Goal: Ask a question

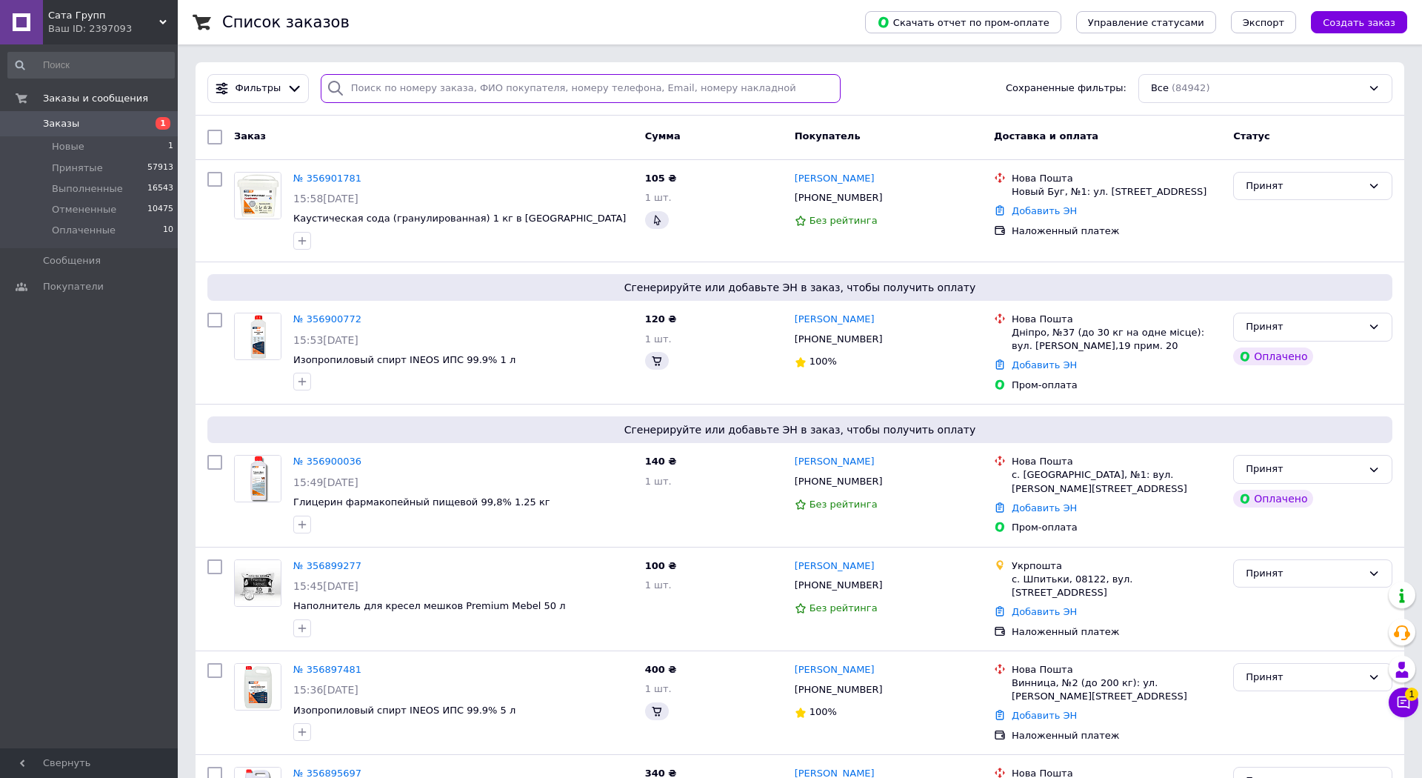
click at [539, 92] on input "search" at bounding box center [581, 88] width 520 height 29
paste input "Дядьо"
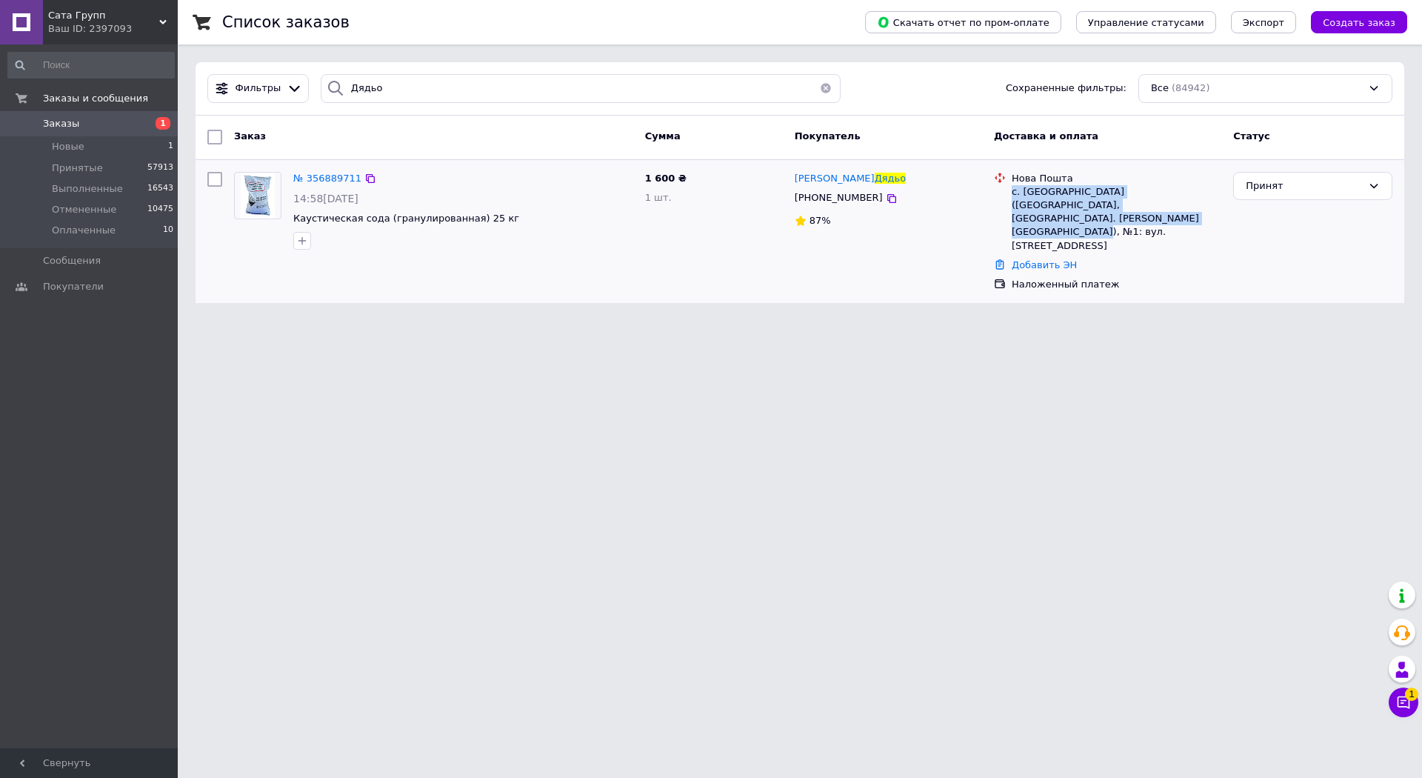
drag, startPoint x: 1085, startPoint y: 221, endPoint x: 1013, endPoint y: 188, distance: 79.6
click at [1013, 188] on div "с. [GEOGRAPHIC_DATA] ([GEOGRAPHIC_DATA], [GEOGRAPHIC_DATA]. [PERSON_NAME][GEOGR…" at bounding box center [1117, 218] width 210 height 67
copy div "с. [GEOGRAPHIC_DATA] ([GEOGRAPHIC_DATA], [GEOGRAPHIC_DATA]. [PERSON_NAME][GEOGR…"
click at [461, 96] on input "Дядьо" at bounding box center [581, 88] width 520 height 29
paste input "356902561"
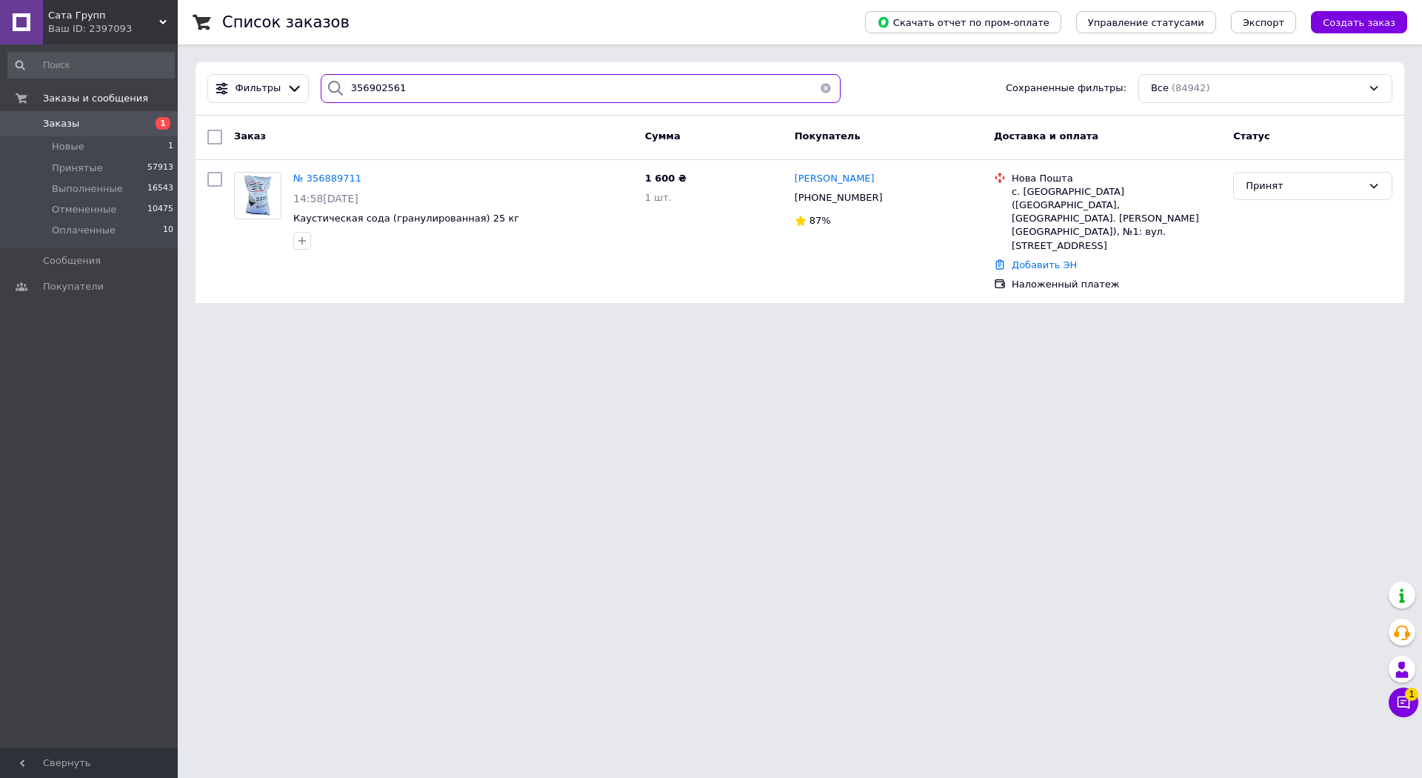
type input "356902561"
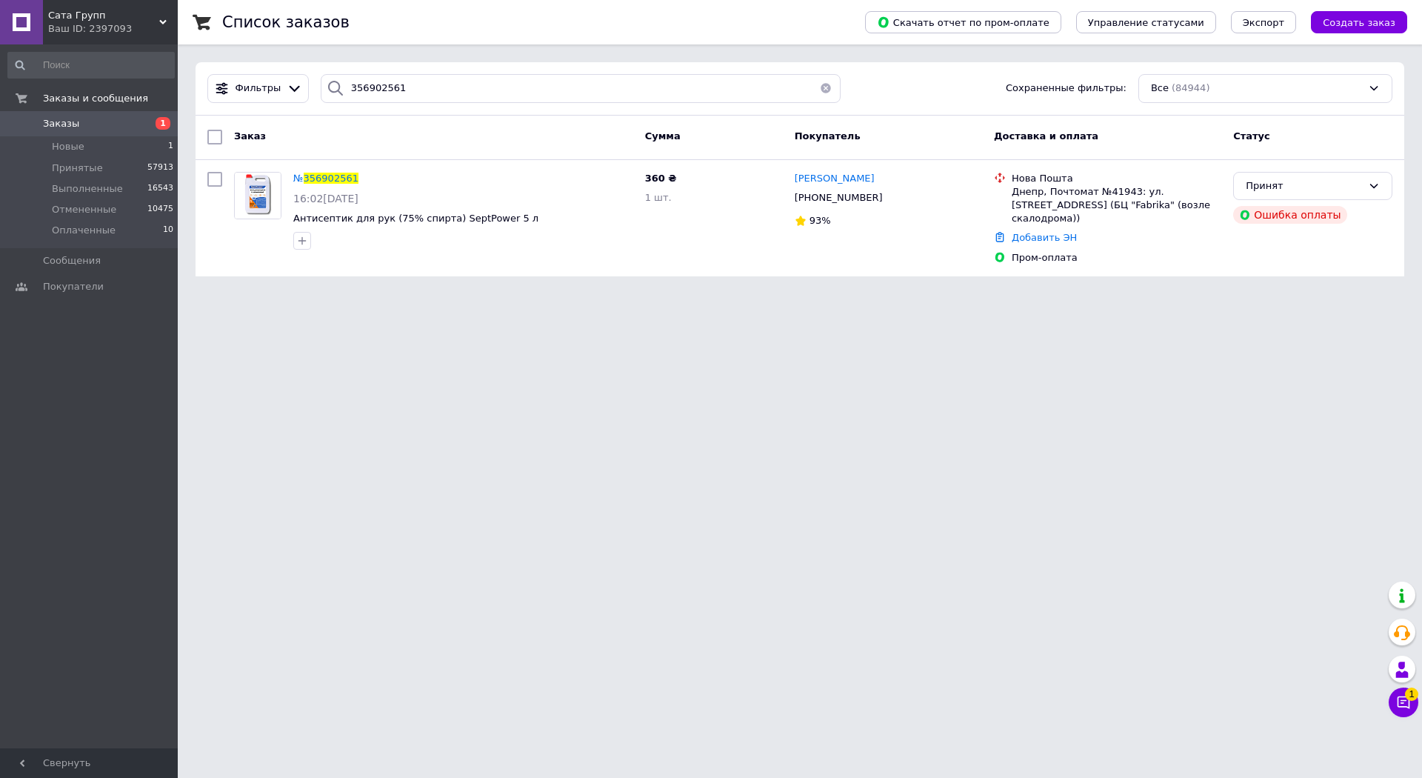
click at [1384, 294] on html "Сата Групп Ваш ID: 2397093 Сайт Сата Групп Кабинет покупателя Проверить состоян…" at bounding box center [711, 147] width 1422 height 294
click at [1401, 695] on icon at bounding box center [1403, 702] width 15 height 15
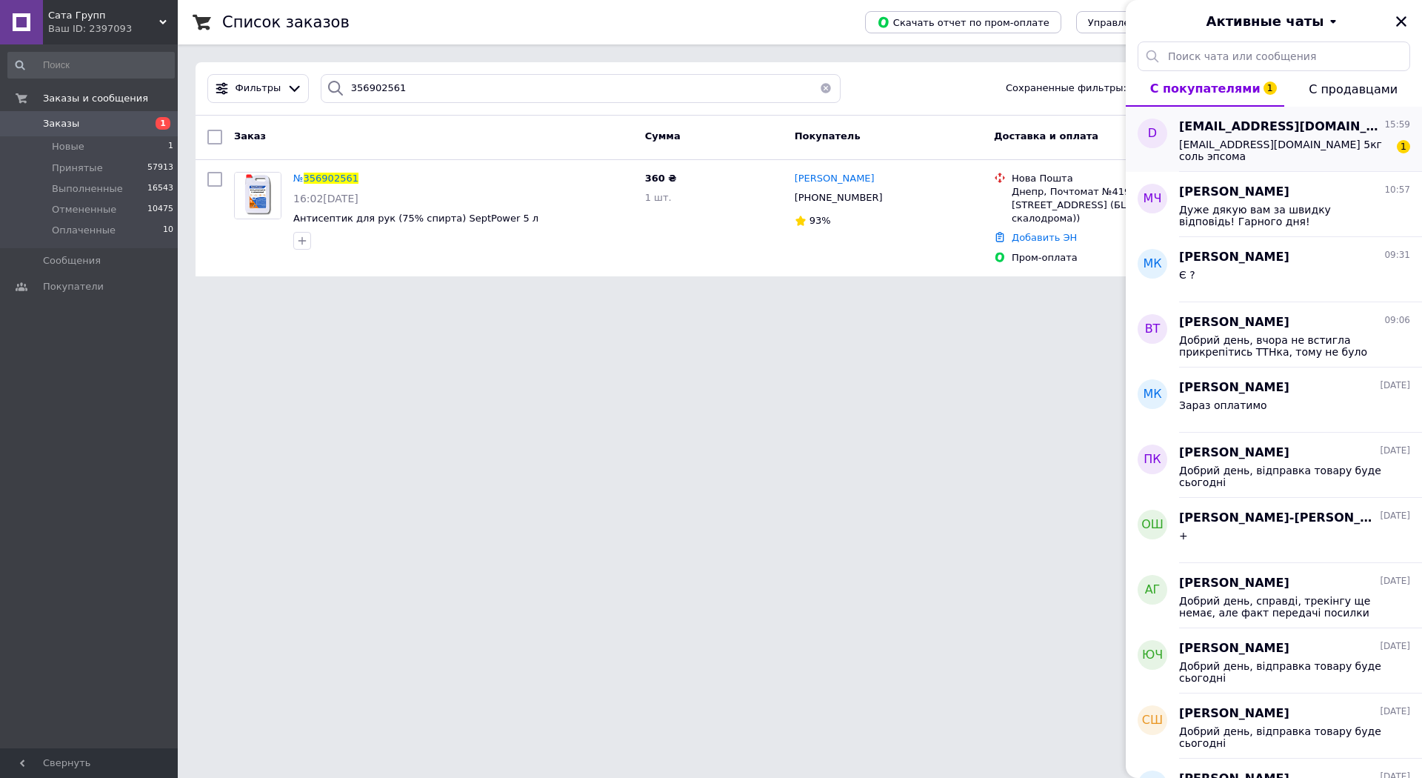
click at [1262, 139] on span "Two.witches.brand@gmail.com 5кг соль эпсома" at bounding box center [1284, 151] width 210 height 24
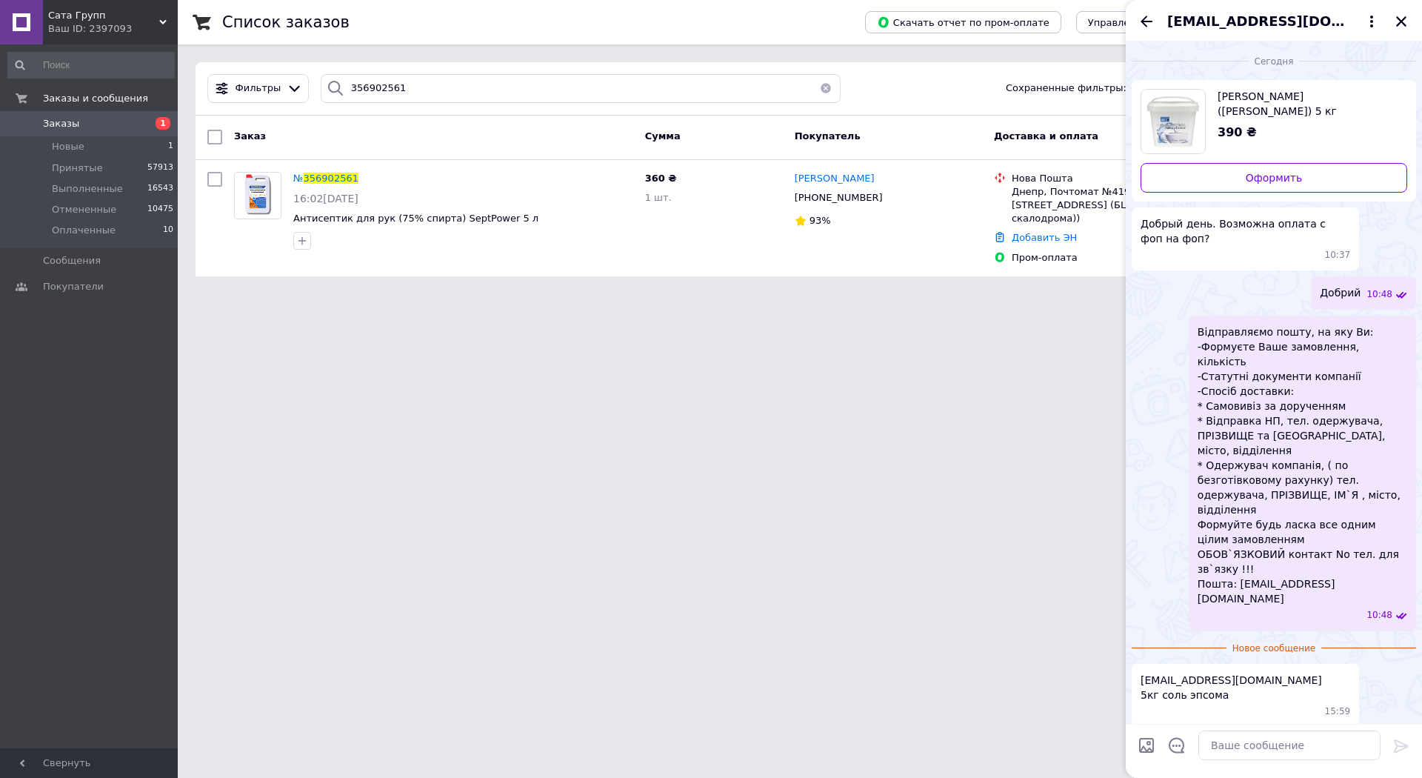
scroll to position [23, 0]
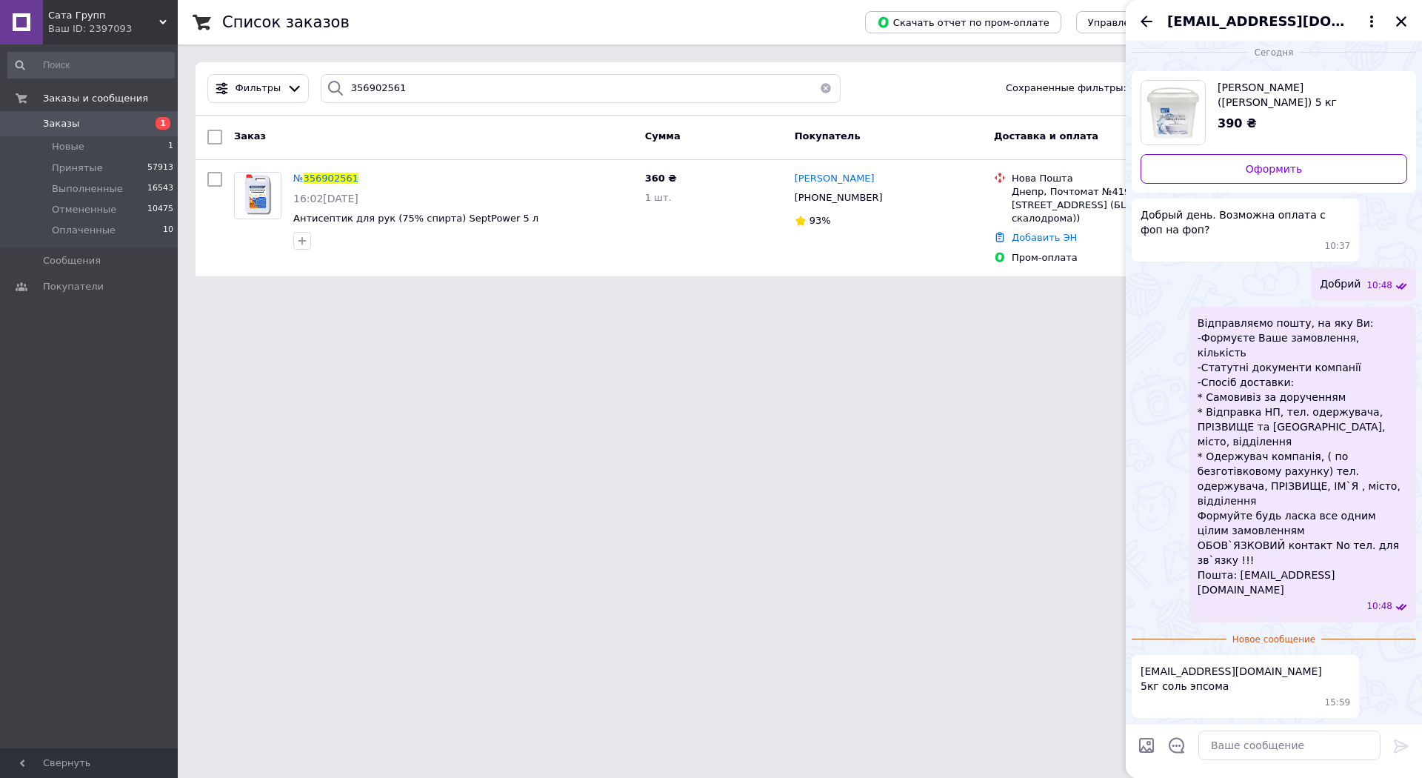
click at [1278, 631] on div "Сегодня Сіль Епсома (Сульфат Магнію) 5 кг 390 ₴ Оформить Добрый день. Возможна …" at bounding box center [1274, 378] width 296 height 691
click at [1260, 730] on textarea at bounding box center [1290, 745] width 182 height 30
type textarea "Пишіть на пошту будь ласка"
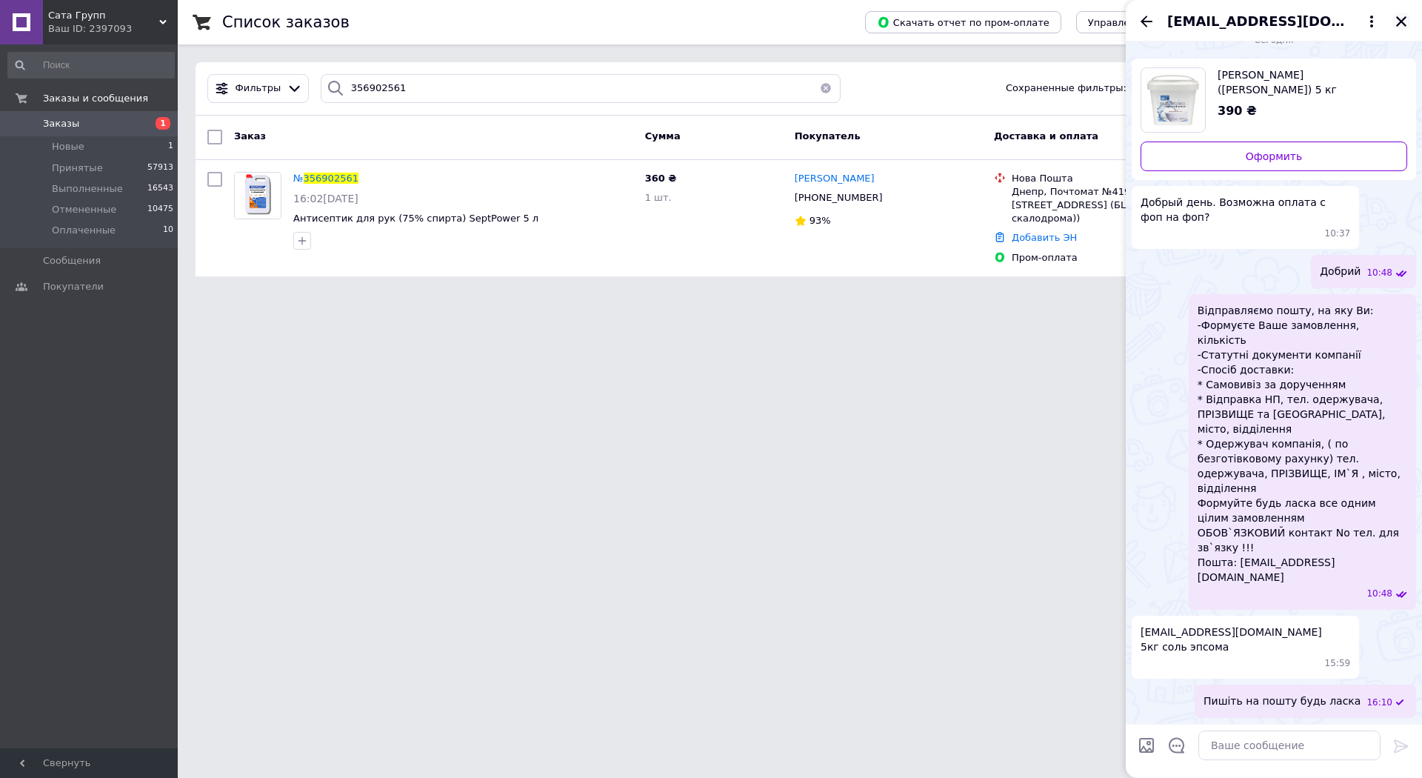
click at [1397, 27] on icon "Закрыть" at bounding box center [1401, 21] width 13 height 13
